Goal: Navigation & Orientation: Find specific page/section

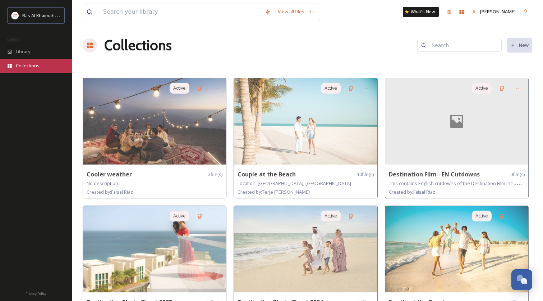
click at [31, 64] on span "Collections" at bounding box center [28, 65] width 24 height 7
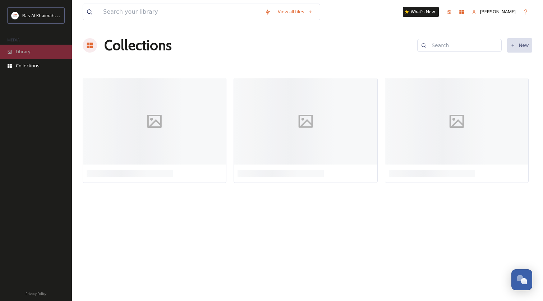
click at [38, 54] on div "Library" at bounding box center [36, 52] width 72 height 14
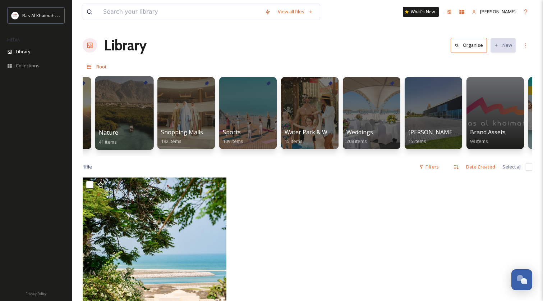
scroll to position [0, 601]
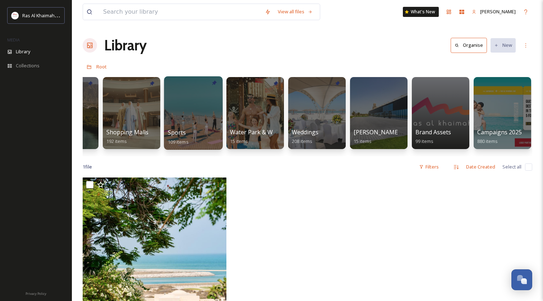
click at [200, 118] on div at bounding box center [193, 112] width 59 height 73
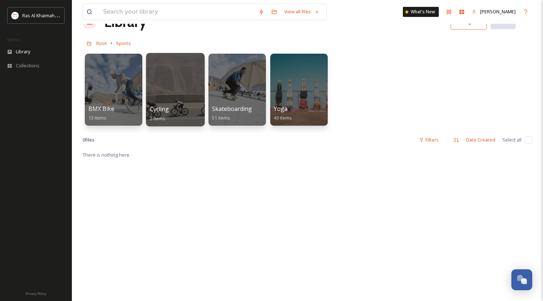
scroll to position [22, 0]
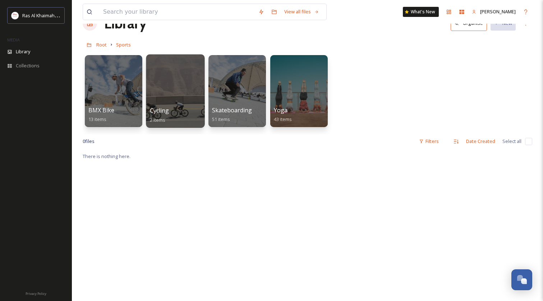
click at [170, 97] on div at bounding box center [175, 90] width 59 height 73
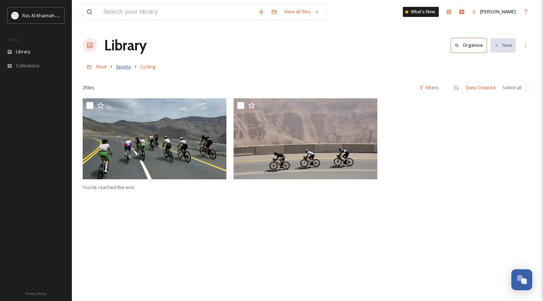
click at [121, 68] on span "Sports" at bounding box center [123, 66] width 15 height 6
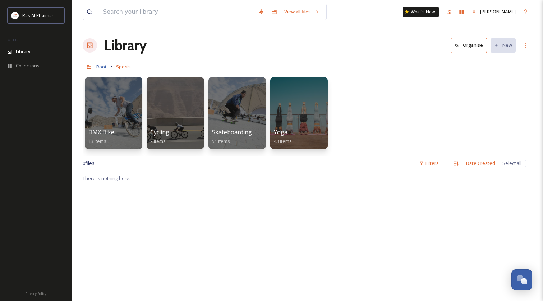
click at [102, 66] on span "Root" at bounding box center [101, 66] width 10 height 6
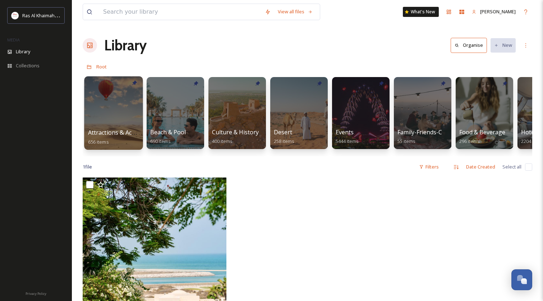
click at [133, 118] on div at bounding box center [113, 112] width 59 height 73
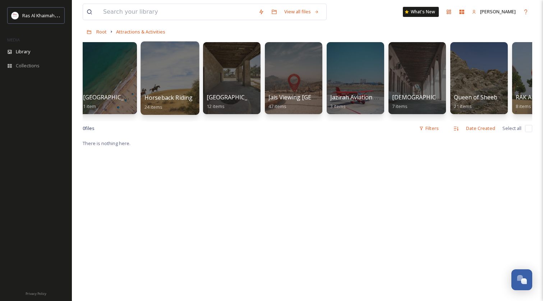
scroll to position [0, 498]
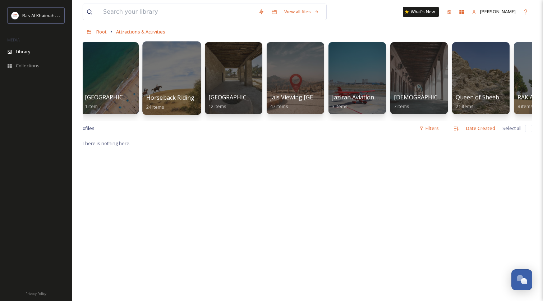
click at [173, 83] on div at bounding box center [171, 77] width 59 height 73
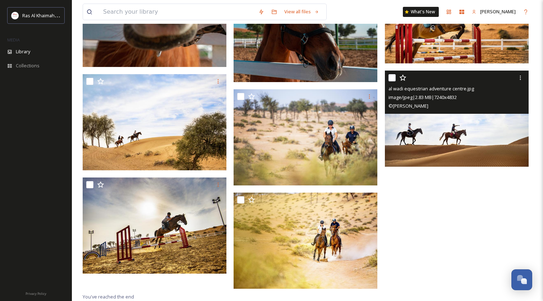
scroll to position [747, 0]
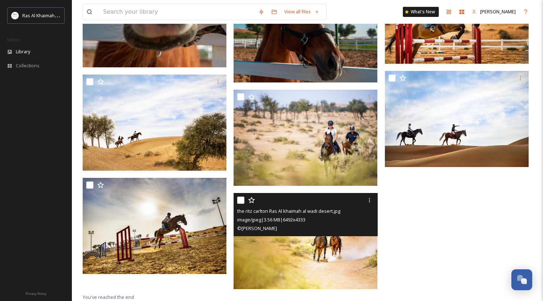
click at [328, 255] on img at bounding box center [306, 241] width 144 height 96
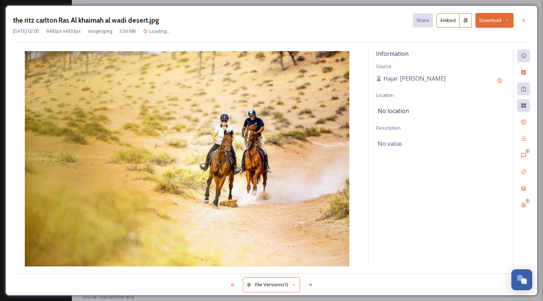
scroll to position [733, 0]
